Goal: Information Seeking & Learning: Find specific fact

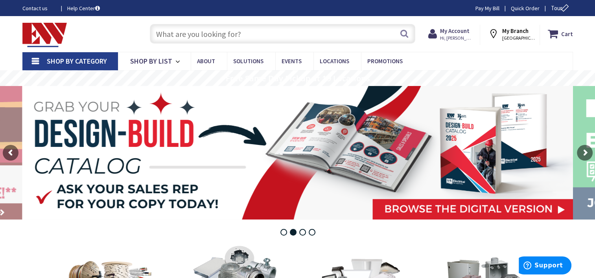
click at [312, 31] on input "text" at bounding box center [282, 34] width 265 height 20
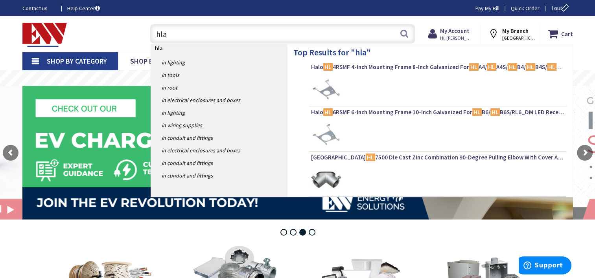
type input "hla4"
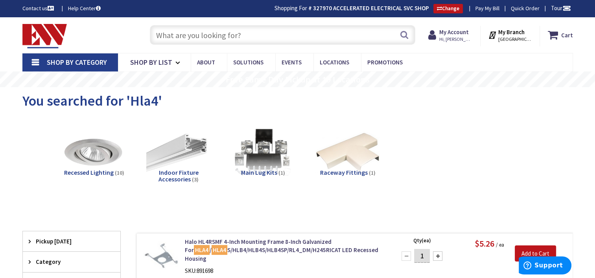
click at [231, 34] on input "text" at bounding box center [282, 35] width 265 height 20
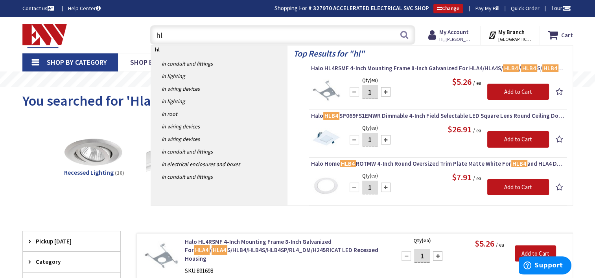
type input "h"
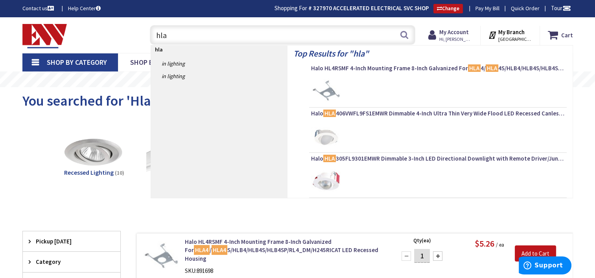
type input "hla4"
